Goal: Task Accomplishment & Management: Use online tool/utility

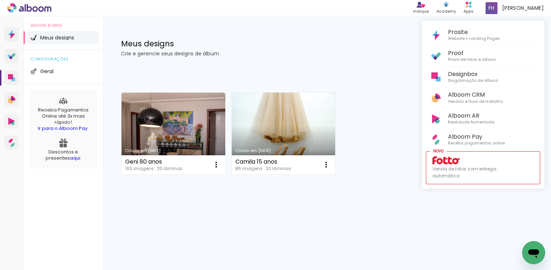
click at [470, 8] on div at bounding box center [275, 135] width 551 height 270
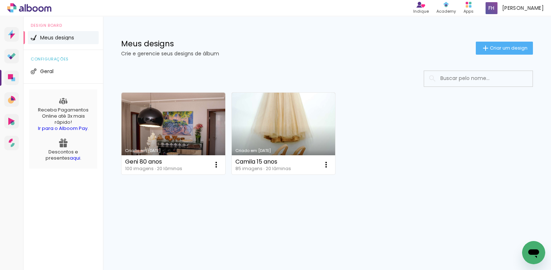
click at [470, 8] on div "Apps" at bounding box center [468, 11] width 10 height 6
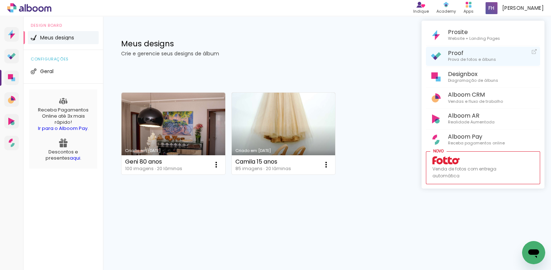
click at [458, 61] on span "Prova de fotos e álbuns" at bounding box center [472, 59] width 48 height 7
click at [449, 58] on span "Prova de fotos e álbuns" at bounding box center [472, 59] width 48 height 7
click at [303, 127] on div at bounding box center [275, 135] width 551 height 270
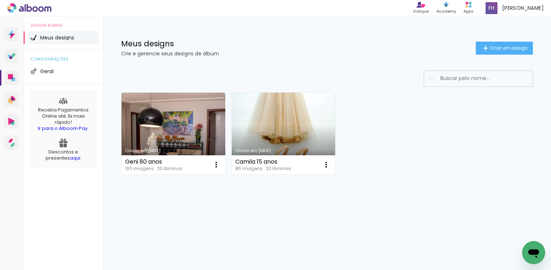
click at [305, 130] on link "Criado em [DATE]" at bounding box center [284, 134] width 104 height 82
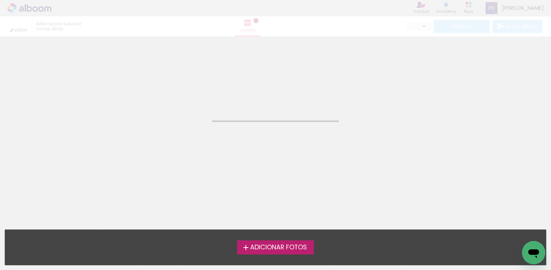
click at [305, 130] on neon-animated-pages "Confirmar Cancelar" at bounding box center [275, 153] width 551 height 233
